Goal: Task Accomplishment & Management: Manage account settings

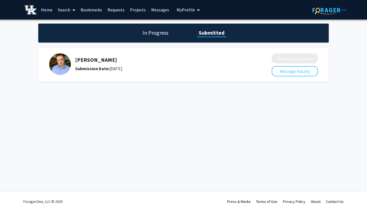
click at [156, 34] on h1 "In Progress" at bounding box center [155, 33] width 29 height 8
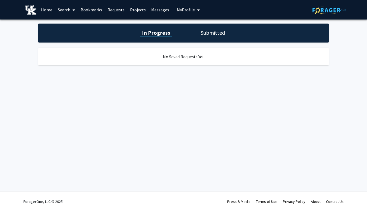
click at [211, 34] on h1 "Submitted" at bounding box center [213, 33] width 28 height 8
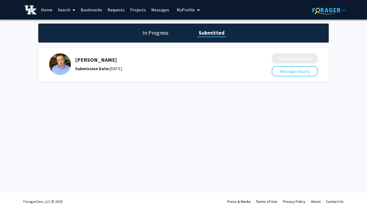
click at [73, 62] on div "Thomas Kampourakis Submission Date: October 02, 2025" at bounding box center [156, 64] width 215 height 22
click at [182, 8] on span "My Profile" at bounding box center [185, 9] width 18 height 5
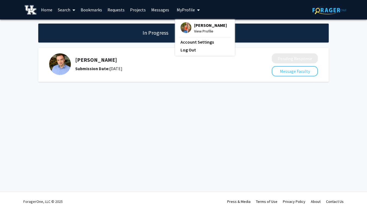
click at [200, 34] on span "View Profile" at bounding box center [210, 31] width 33 height 6
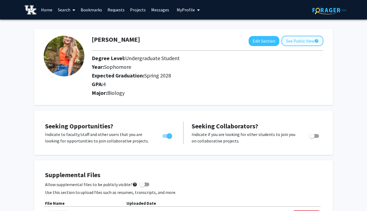
click at [297, 40] on button "See Public View help" at bounding box center [302, 41] width 42 height 10
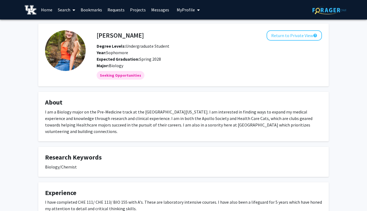
click at [75, 164] on div "Biology/Chemist" at bounding box center [183, 167] width 277 height 7
click at [295, 40] on button "Return to Private View help" at bounding box center [293, 35] width 55 height 10
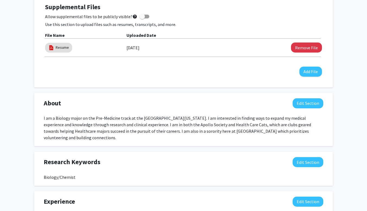
scroll to position [171, 0]
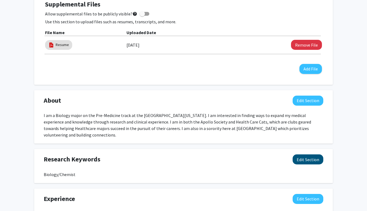
click at [305, 155] on button "Edit Section" at bounding box center [307, 160] width 31 height 10
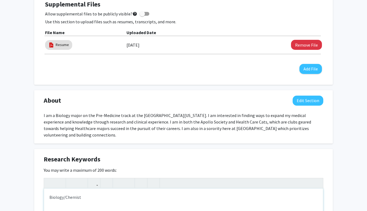
type textarea "Biology/Chemistry"
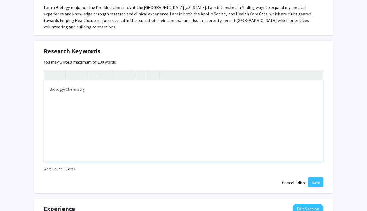
scroll to position [305, 0]
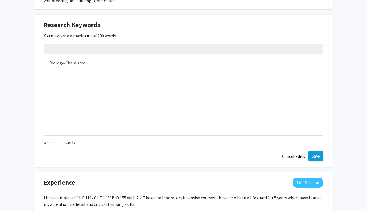
click at [313, 151] on button "Save" at bounding box center [315, 156] width 15 height 10
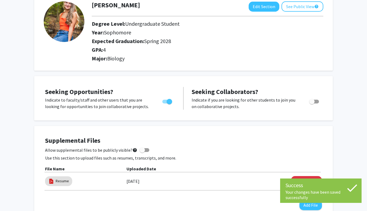
scroll to position [30, 0]
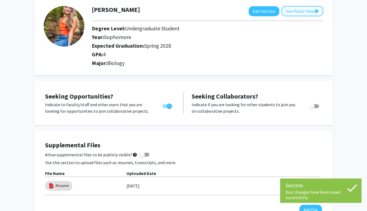
click at [305, 10] on button "See Public View help" at bounding box center [302, 11] width 42 height 10
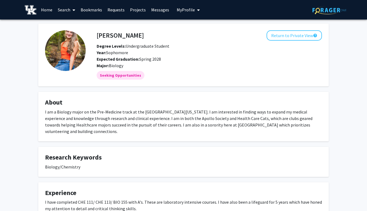
click at [159, 12] on link "Messages" at bounding box center [159, 9] width 23 height 19
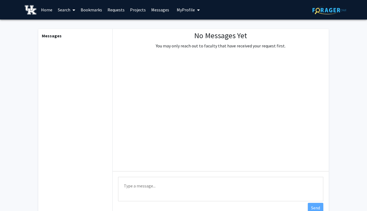
click at [112, 12] on link "Requests" at bounding box center [116, 9] width 23 height 19
